Goal: Information Seeking & Learning: Learn about a topic

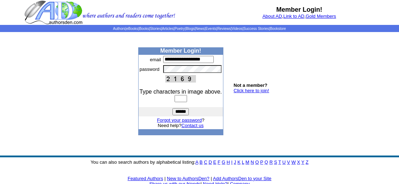
click at [176, 102] on input "text" at bounding box center [180, 98] width 12 height 7
type input "****"
click at [174, 114] on input "******" at bounding box center [180, 111] width 16 height 7
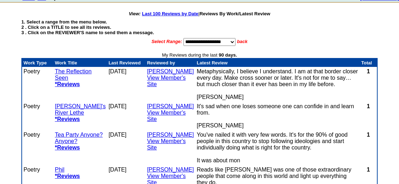
scroll to position [75, 0]
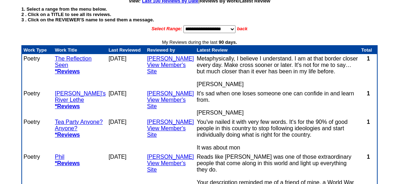
click at [70, 119] on link "Tea Party Anyone? Anyone?" at bounding box center [79, 125] width 48 height 12
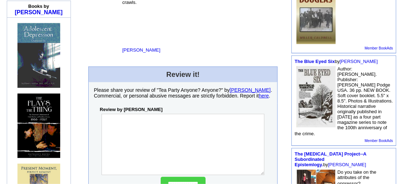
scroll to position [336, 0]
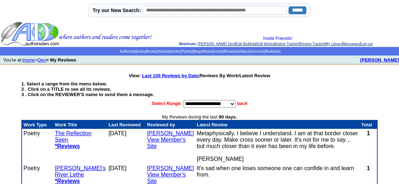
scroll to position [75, 0]
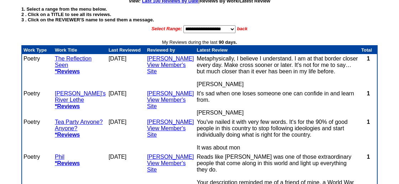
click at [155, 61] on td "Ronald Hull View Member's Site" at bounding box center [171, 71] width 50 height 35
click at [69, 69] on b "*Reviews" at bounding box center [67, 71] width 25 height 6
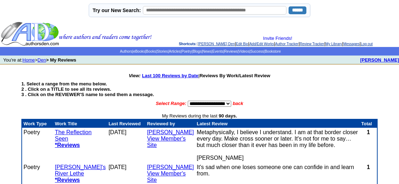
scroll to position [75, 0]
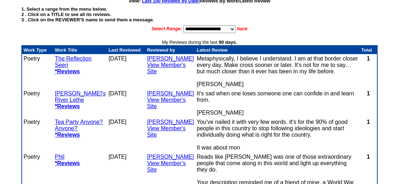
click at [59, 57] on link "The Reflection Seen" at bounding box center [73, 62] width 37 height 12
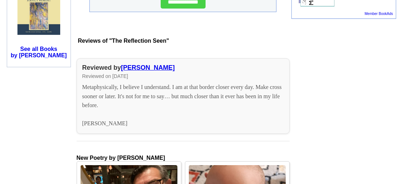
scroll to position [523, 0]
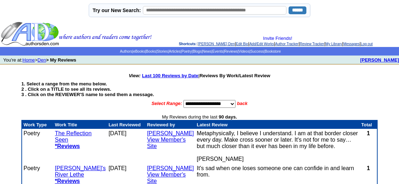
scroll to position [75, 0]
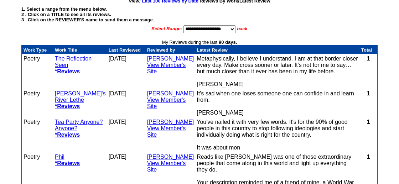
click at [68, 105] on b "*Reviews" at bounding box center [67, 106] width 25 height 6
click at [66, 94] on link "[PERSON_NAME]'s River Lethe" at bounding box center [80, 96] width 51 height 12
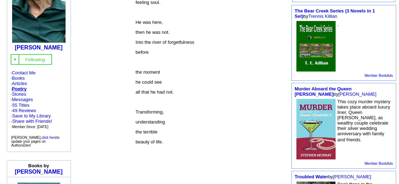
scroll to position [150, 0]
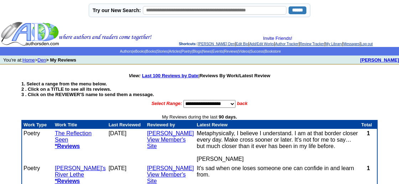
scroll to position [75, 0]
